Goal: Task Accomplishment & Management: Complete application form

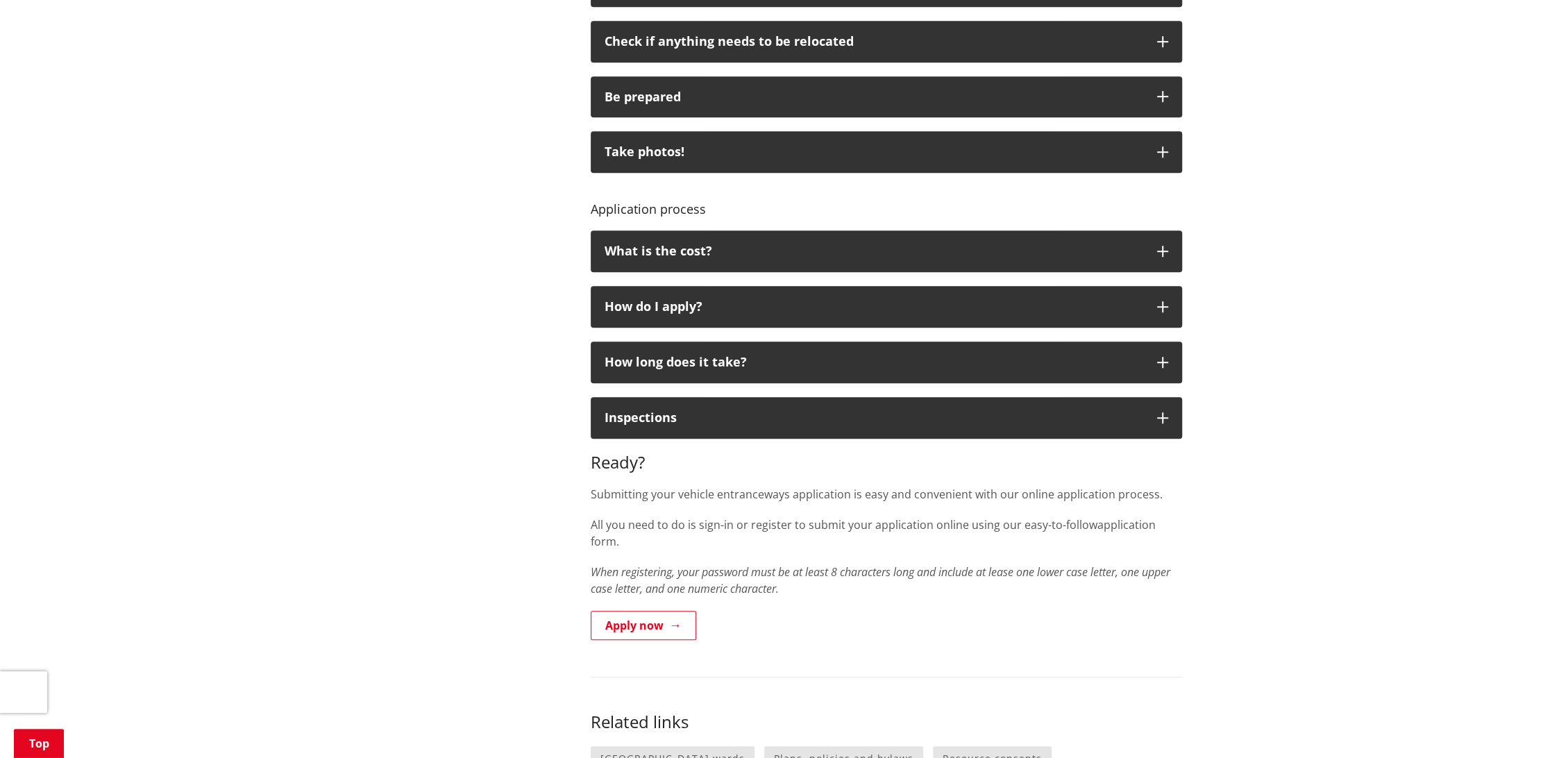
scroll to position [848, 0]
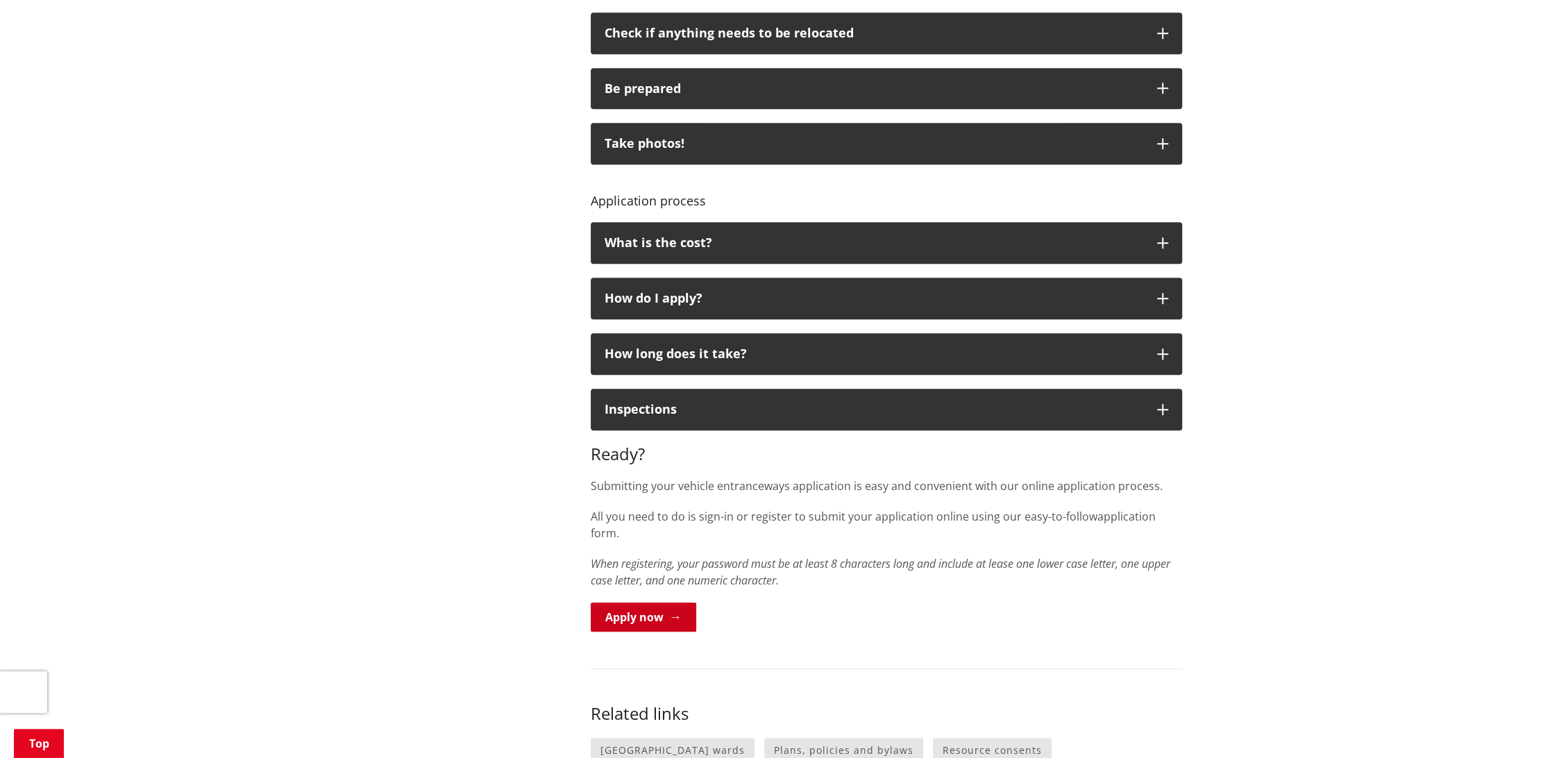
click at [636, 602] on link "Apply now" at bounding box center [643, 617] width 105 height 29
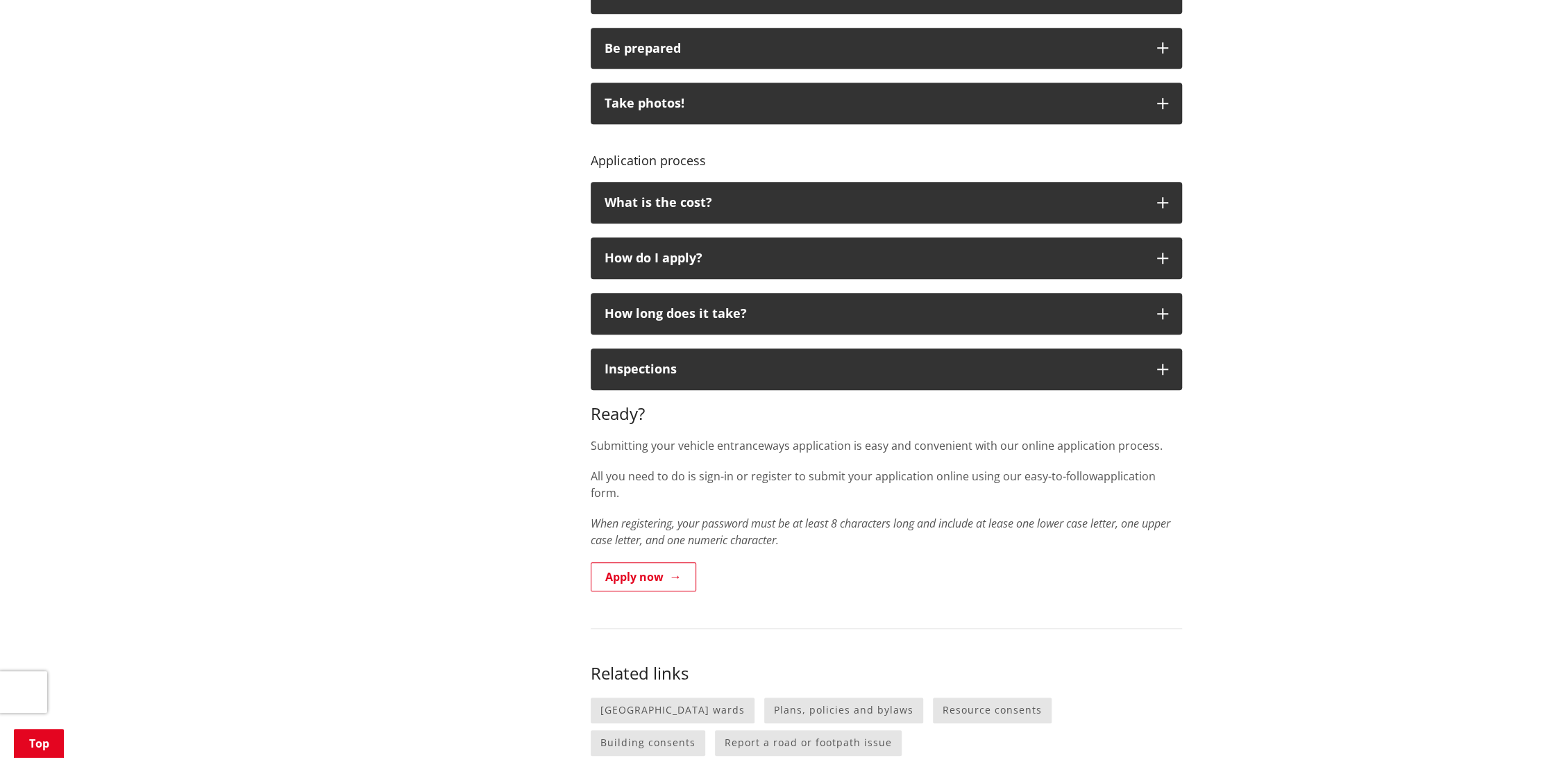
scroll to position [924, 0]
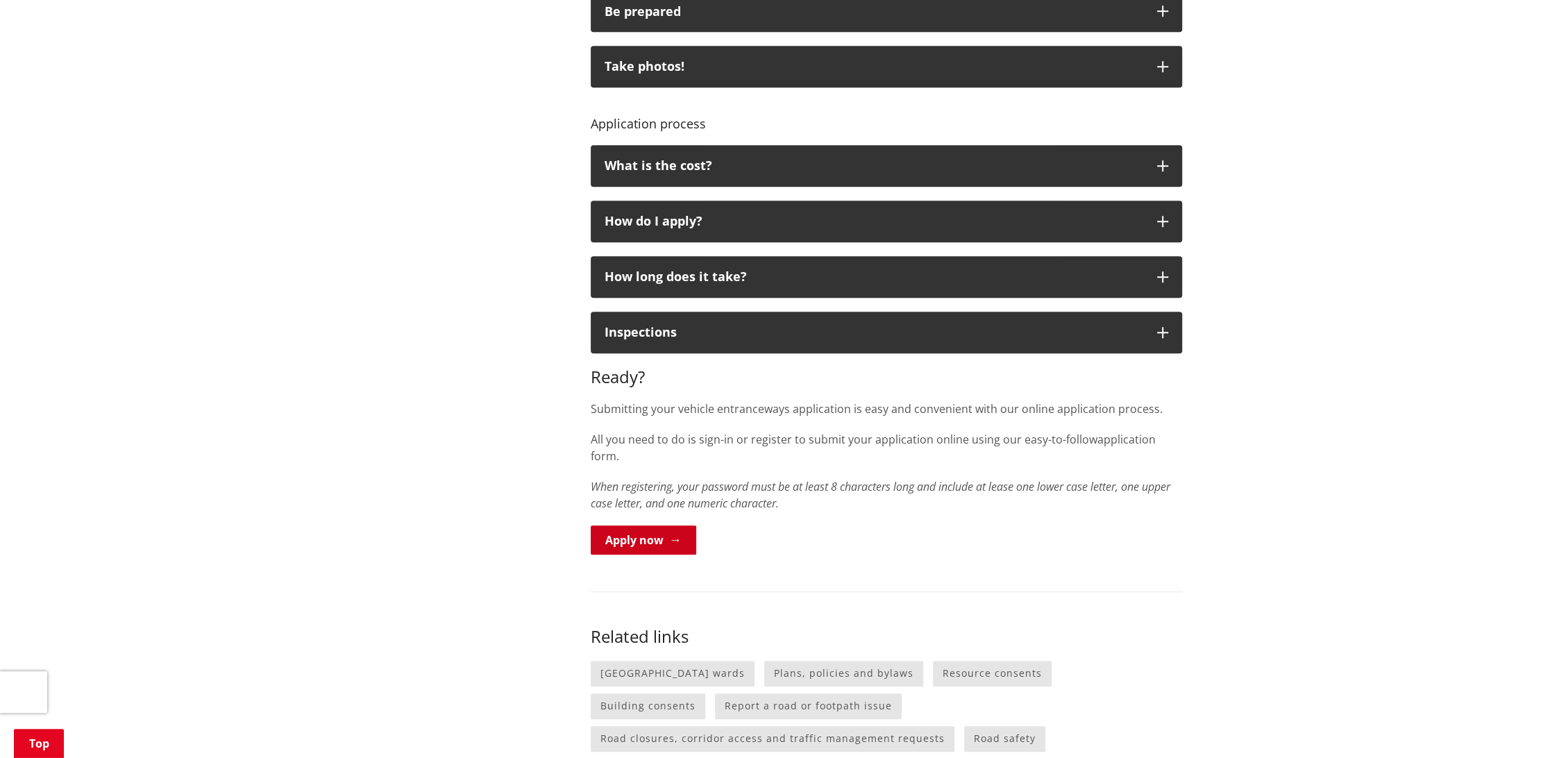
click at [660, 525] on link "Apply now" at bounding box center [643, 539] width 105 height 29
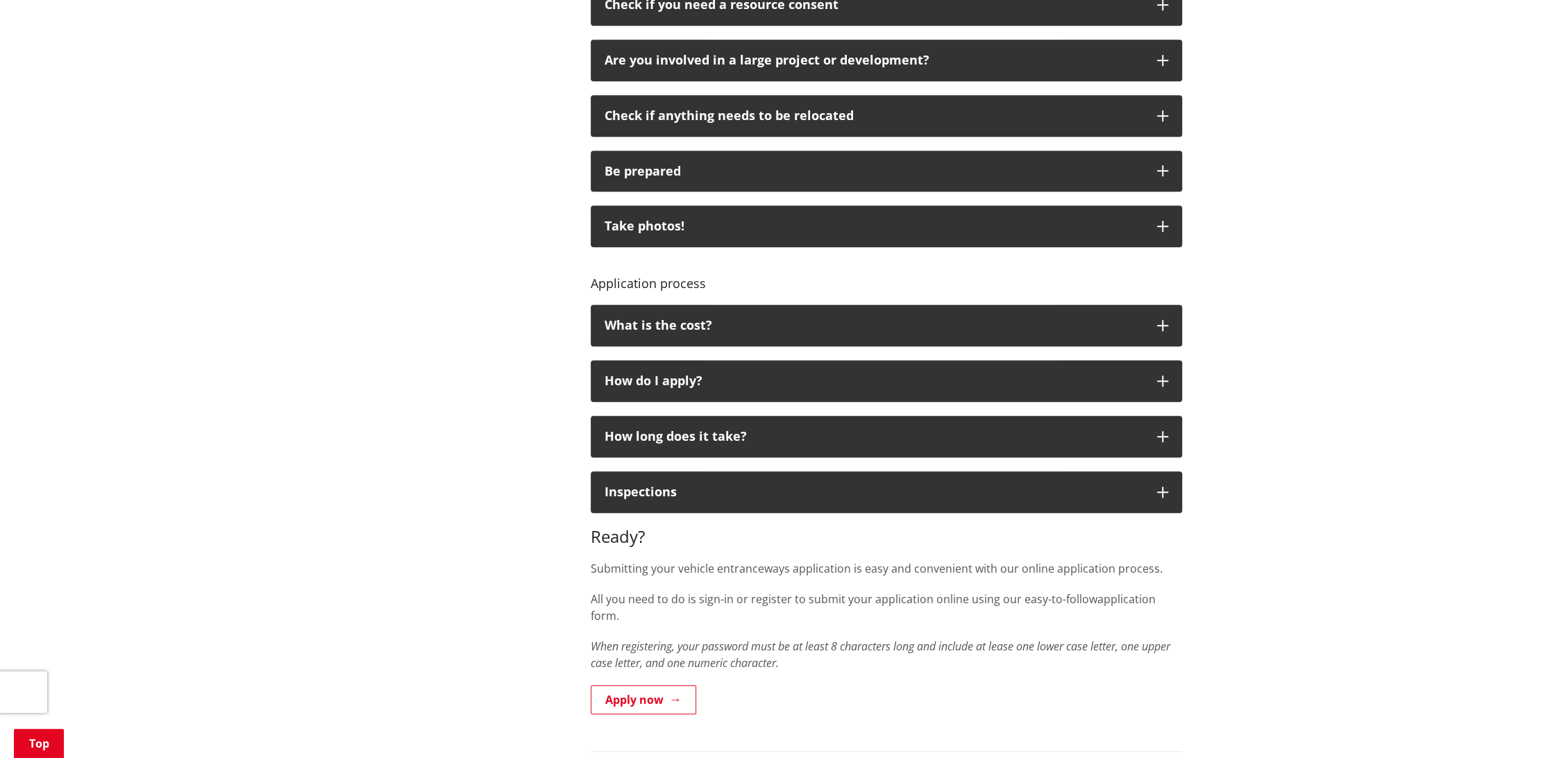
scroll to position [1079, 0]
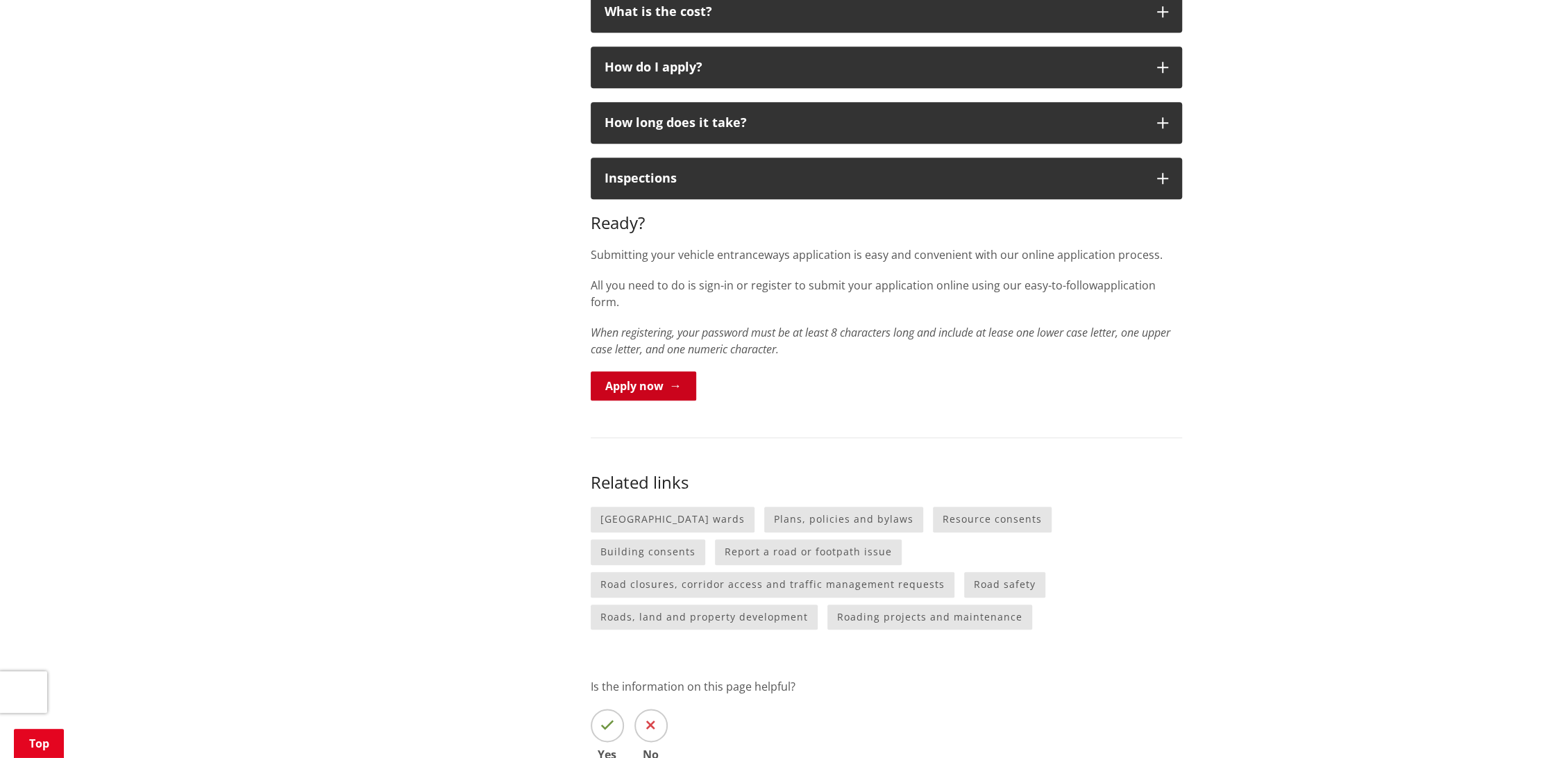
click at [642, 371] on link "Apply now" at bounding box center [643, 386] width 105 height 29
